Goal: Information Seeking & Learning: Learn about a topic

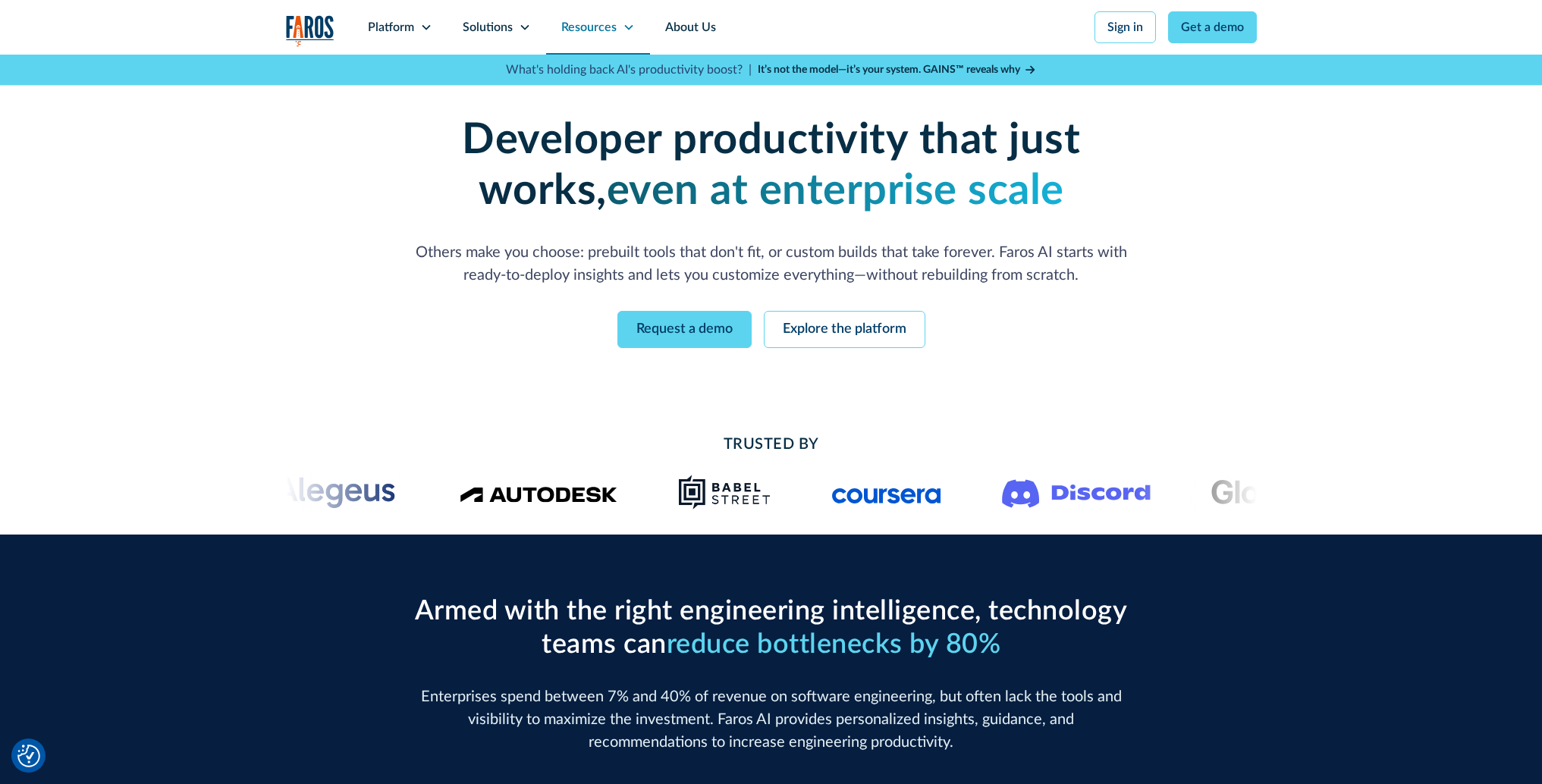
click at [607, 30] on div "Resources" at bounding box center [589, 27] width 55 height 18
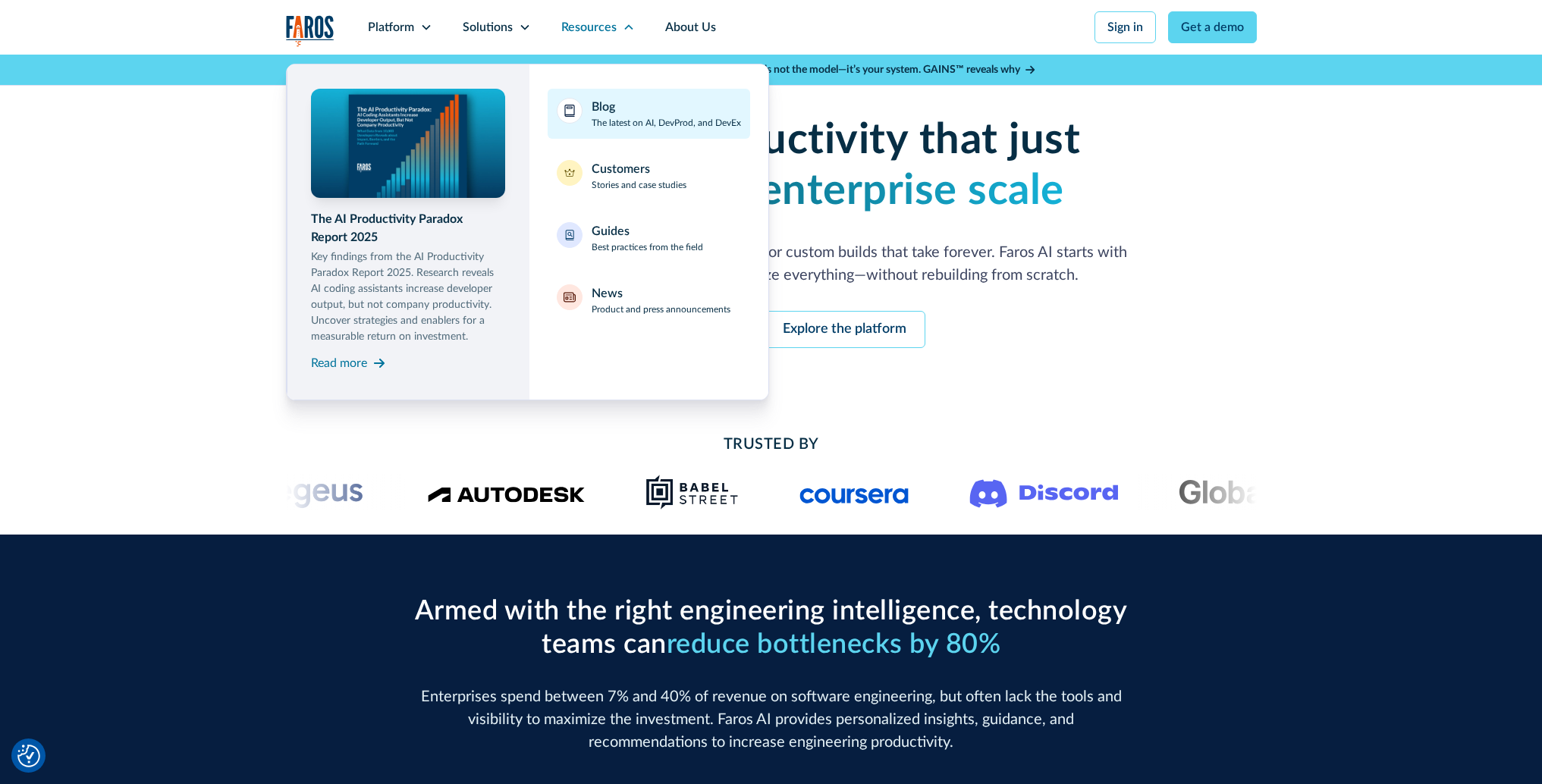
click at [611, 103] on div "Blog" at bounding box center [603, 107] width 23 height 18
